Goal: Task Accomplishment & Management: Use online tool/utility

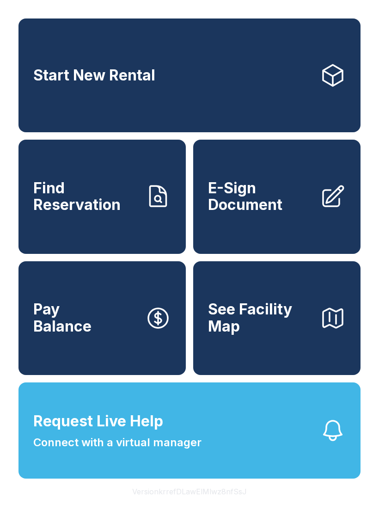
click at [118, 202] on span "Find Reservation" at bounding box center [85, 197] width 104 height 34
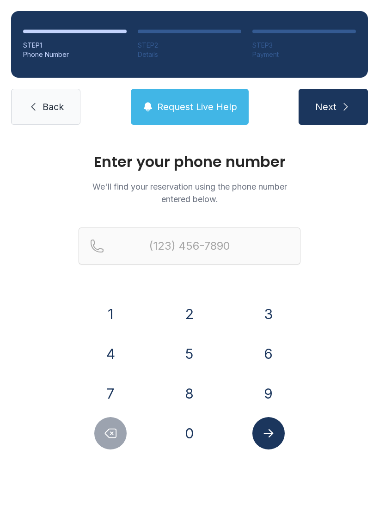
click at [269, 321] on button "3" at bounding box center [268, 314] width 32 height 32
click at [178, 320] on button "2" at bounding box center [189, 314] width 32 height 32
click at [121, 313] on button "1" at bounding box center [110, 314] width 32 height 32
click at [179, 303] on button "2" at bounding box center [189, 314] width 32 height 32
click at [122, 402] on button "7" at bounding box center [110, 393] width 32 height 32
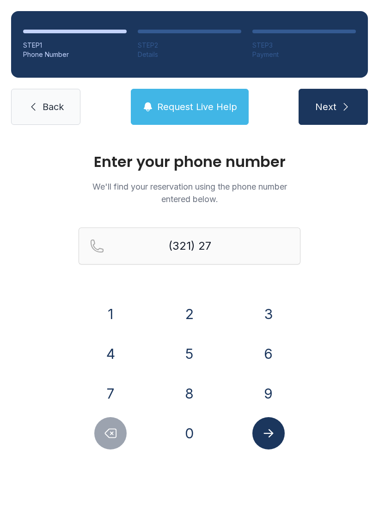
click at [256, 384] on button "9" at bounding box center [268, 393] width 32 height 32
click at [189, 356] on button "5" at bounding box center [189, 353] width 32 height 32
click at [262, 389] on button "9" at bounding box center [268, 393] width 32 height 32
click at [194, 354] on button "5" at bounding box center [189, 353] width 32 height 32
click at [193, 448] on button "0" at bounding box center [189, 433] width 32 height 32
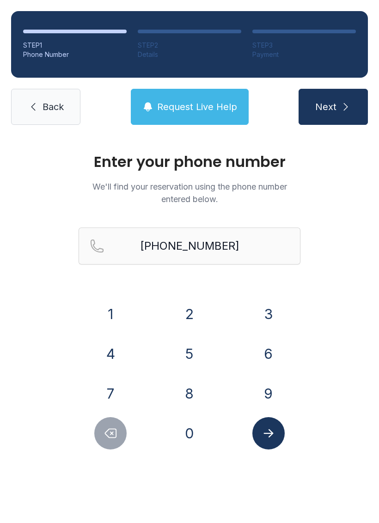
click at [280, 440] on button "Submit lookup form" at bounding box center [268, 433] width 32 height 32
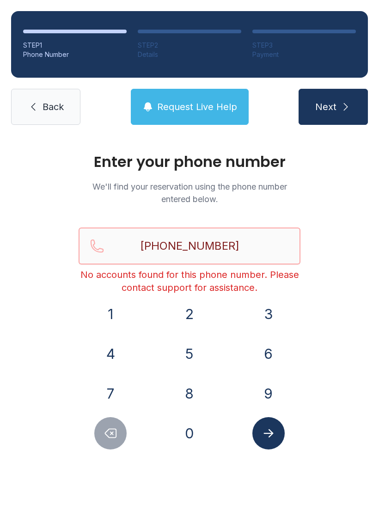
click at [333, 107] on button "Next" at bounding box center [333, 107] width 69 height 36
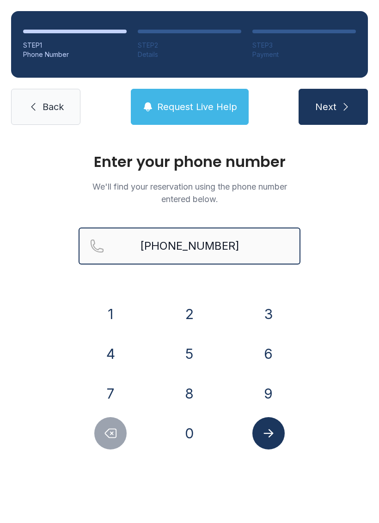
type input "[PHONE_NUMBER]"
click at [333, 107] on button "Next" at bounding box center [333, 107] width 69 height 36
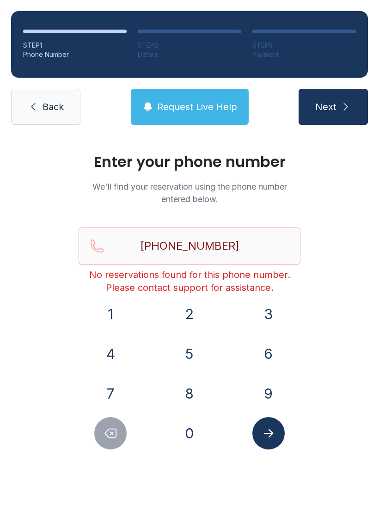
click at [43, 119] on link "Back" at bounding box center [45, 107] width 69 height 36
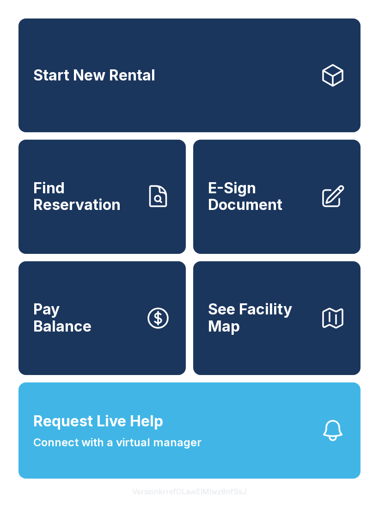
click at [277, 213] on span "E-Sign Document" at bounding box center [260, 197] width 104 height 34
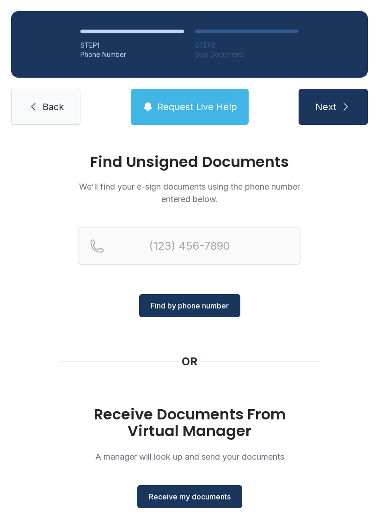
click at [43, 112] on span "Back" at bounding box center [53, 106] width 21 height 13
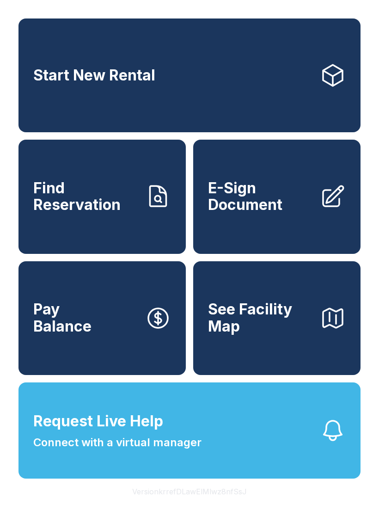
click at [280, 213] on span "E-Sign Document" at bounding box center [260, 197] width 104 height 34
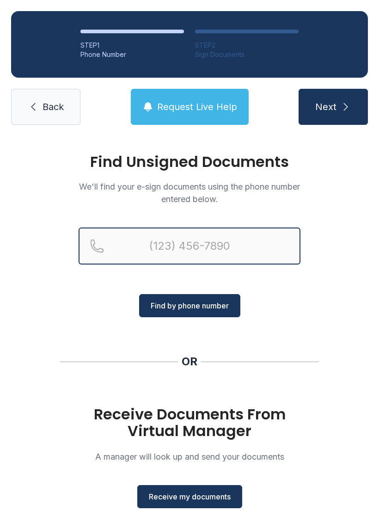
click at [204, 249] on input "Reservation phone number" at bounding box center [190, 245] width 222 height 37
type input "[PHONE_NUMBER]"
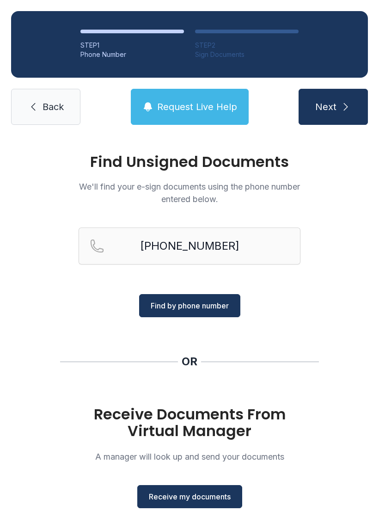
click at [203, 311] on button "Find by phone number" at bounding box center [189, 305] width 101 height 23
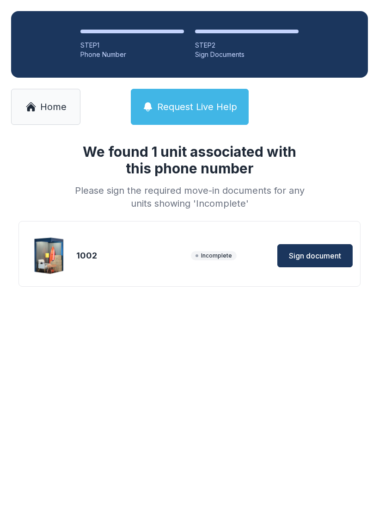
click at [331, 245] on button "Sign document" at bounding box center [314, 255] width 75 height 23
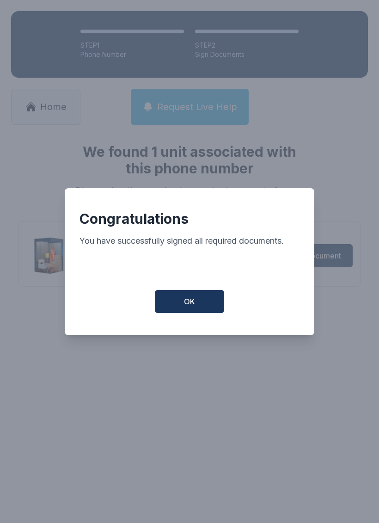
click at [206, 307] on button "OK" at bounding box center [189, 301] width 69 height 23
